Goal: Transaction & Acquisition: Purchase product/service

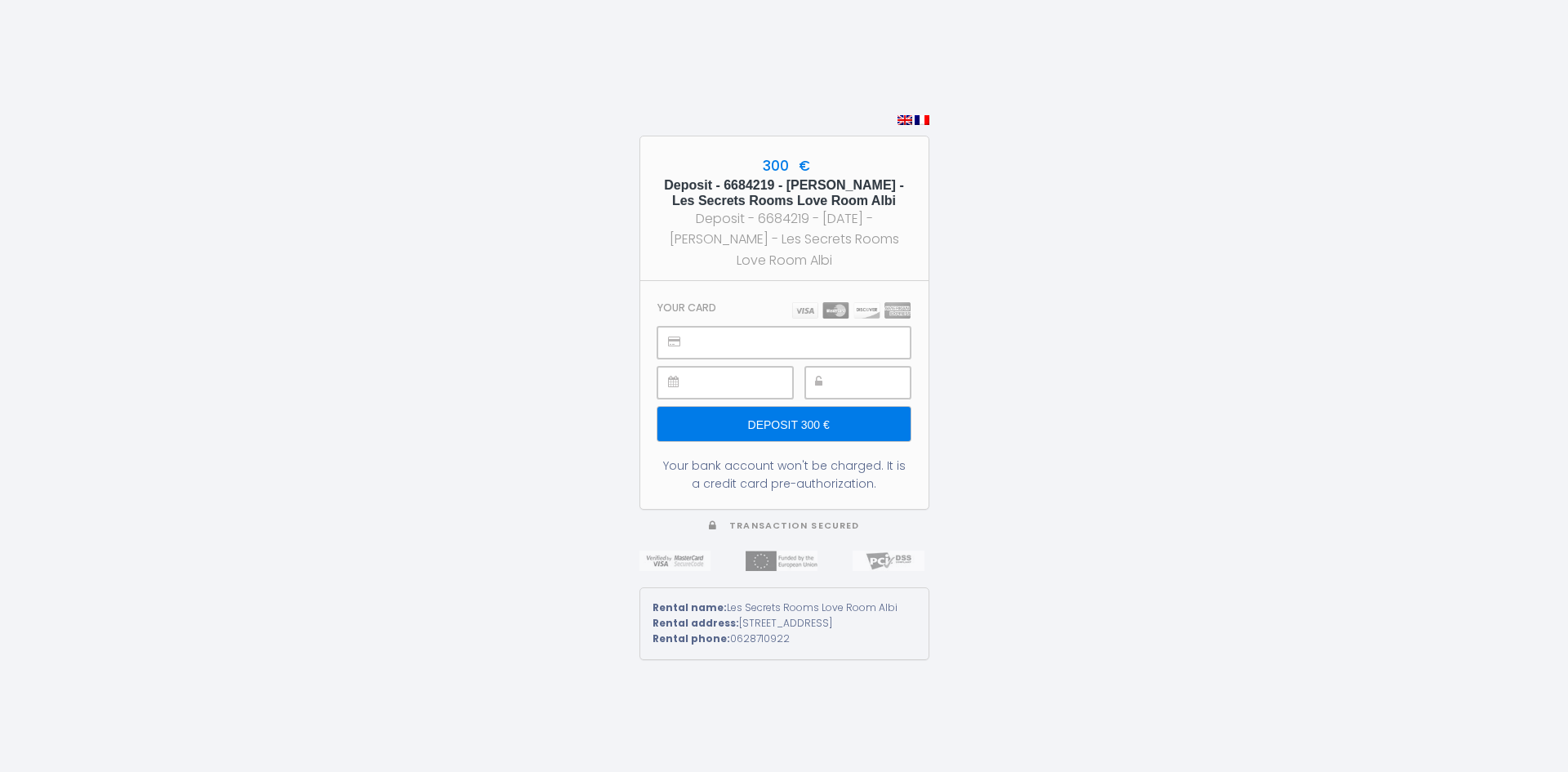
click at [712, 317] on section "Your card Deposit 300 € Your bank account won't be charged. It is a credit card…" at bounding box center [784, 395] width 288 height 227
click at [838, 418] on input "Deposit 300 €" at bounding box center [784, 423] width 252 height 34
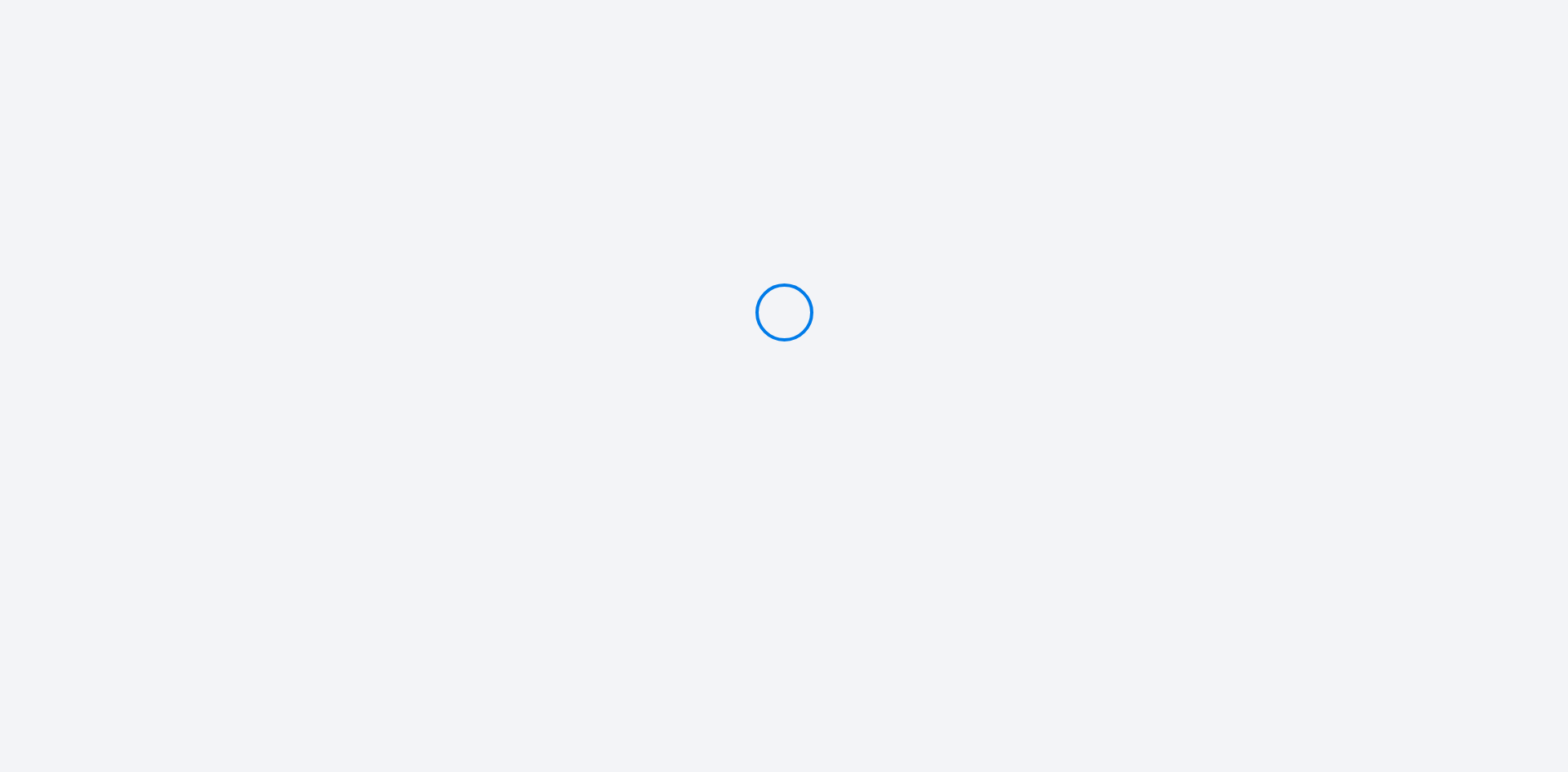
type input "Deposit 300 €"
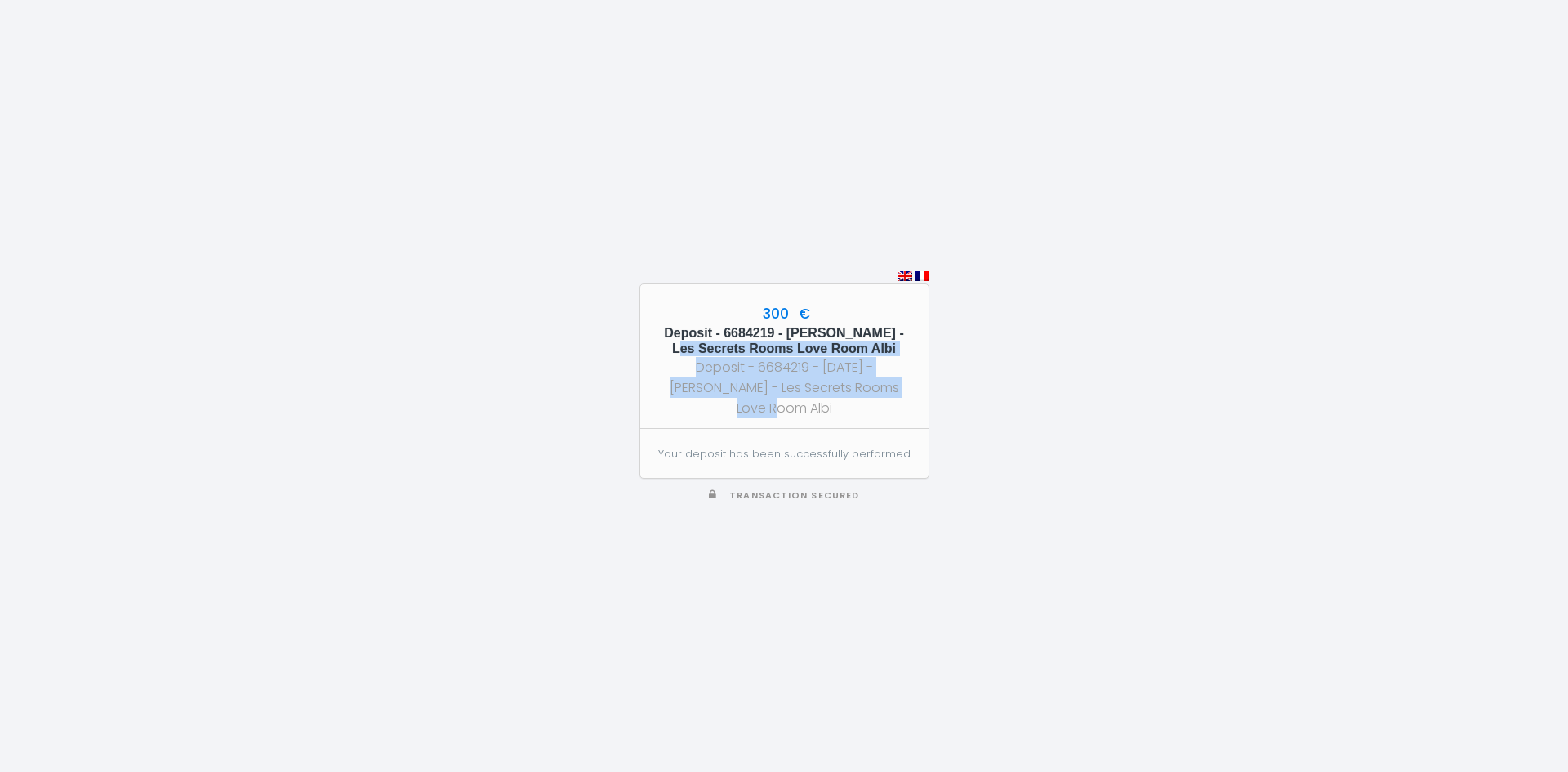
drag, startPoint x: 694, startPoint y: 329, endPoint x: 900, endPoint y: 365, distance: 209.1
click at [892, 364] on div "Deposit - 6684219 - [PERSON_NAME] - Les Secrets Rooms Love Room Albi Deposit - …" at bounding box center [784, 371] width 259 height 93
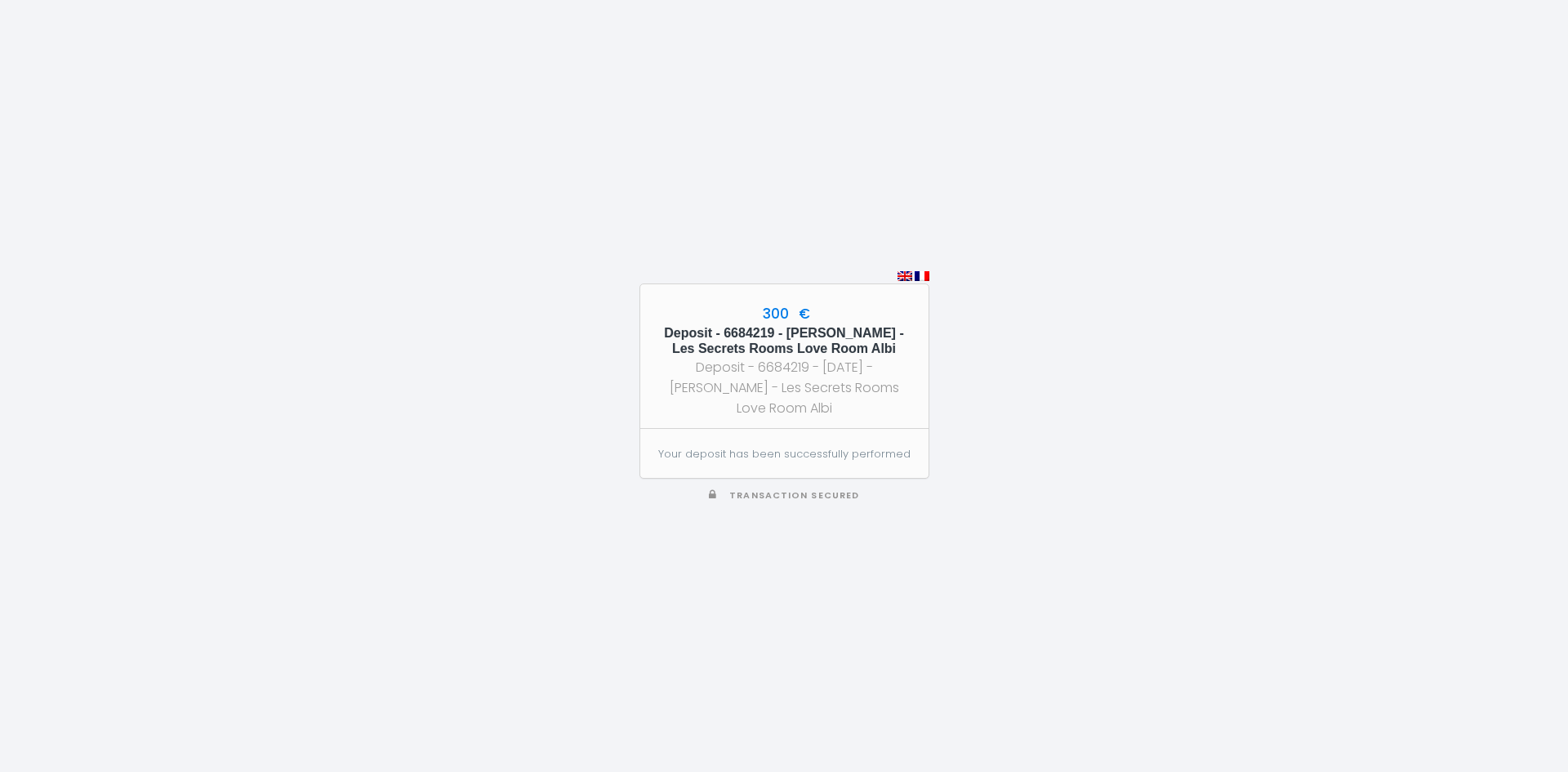
click at [934, 369] on div "300 € Deposit - 6684219 - [PERSON_NAME] - Les Secrets Rooms Love Room Albi Depo…" at bounding box center [784, 386] width 1568 height 772
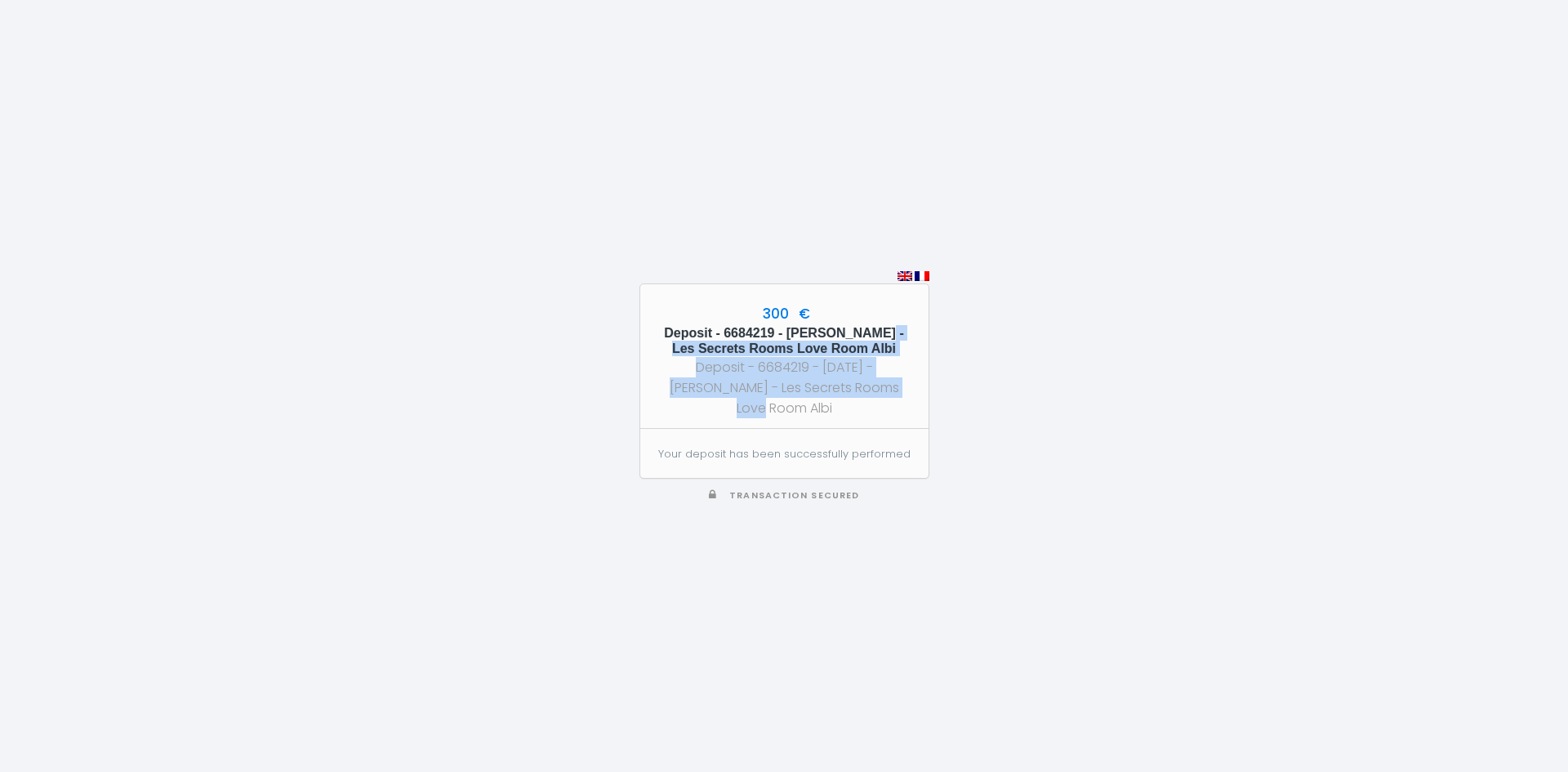
drag, startPoint x: 704, startPoint y: 337, endPoint x: 878, endPoint y: 382, distance: 179.7
click at [872, 375] on div "Deposit - 6684219 - [PERSON_NAME] - Les Secrets Rooms Love Room Albi Deposit - …" at bounding box center [784, 371] width 259 height 93
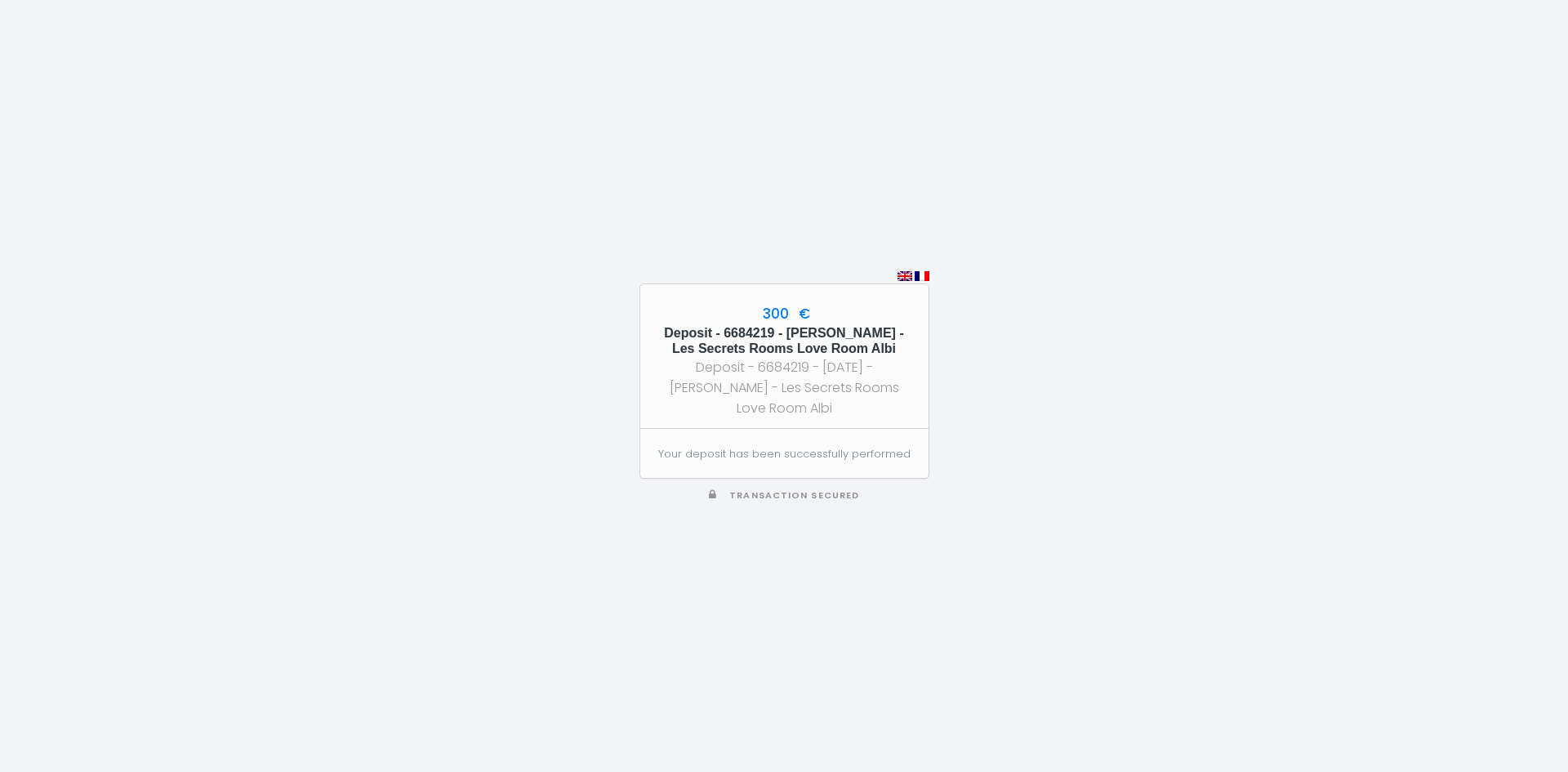
click at [913, 420] on div "300 € Deposit - 6684219 - [PERSON_NAME] - Les Secrets Rooms Love Room Albi Depo…" at bounding box center [784, 356] width 288 height 144
